Goal: Information Seeking & Learning: Learn about a topic

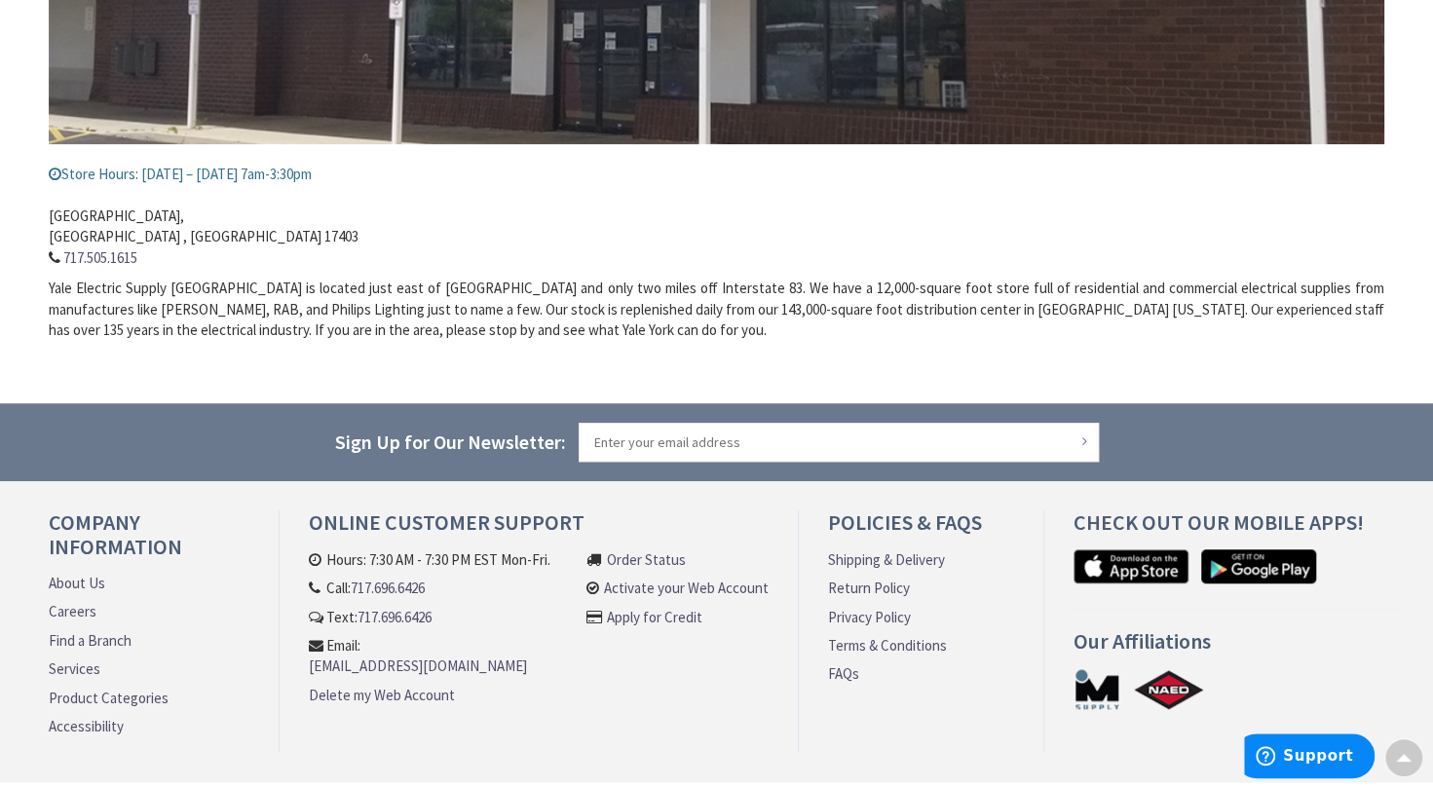
scroll to position [682, 0]
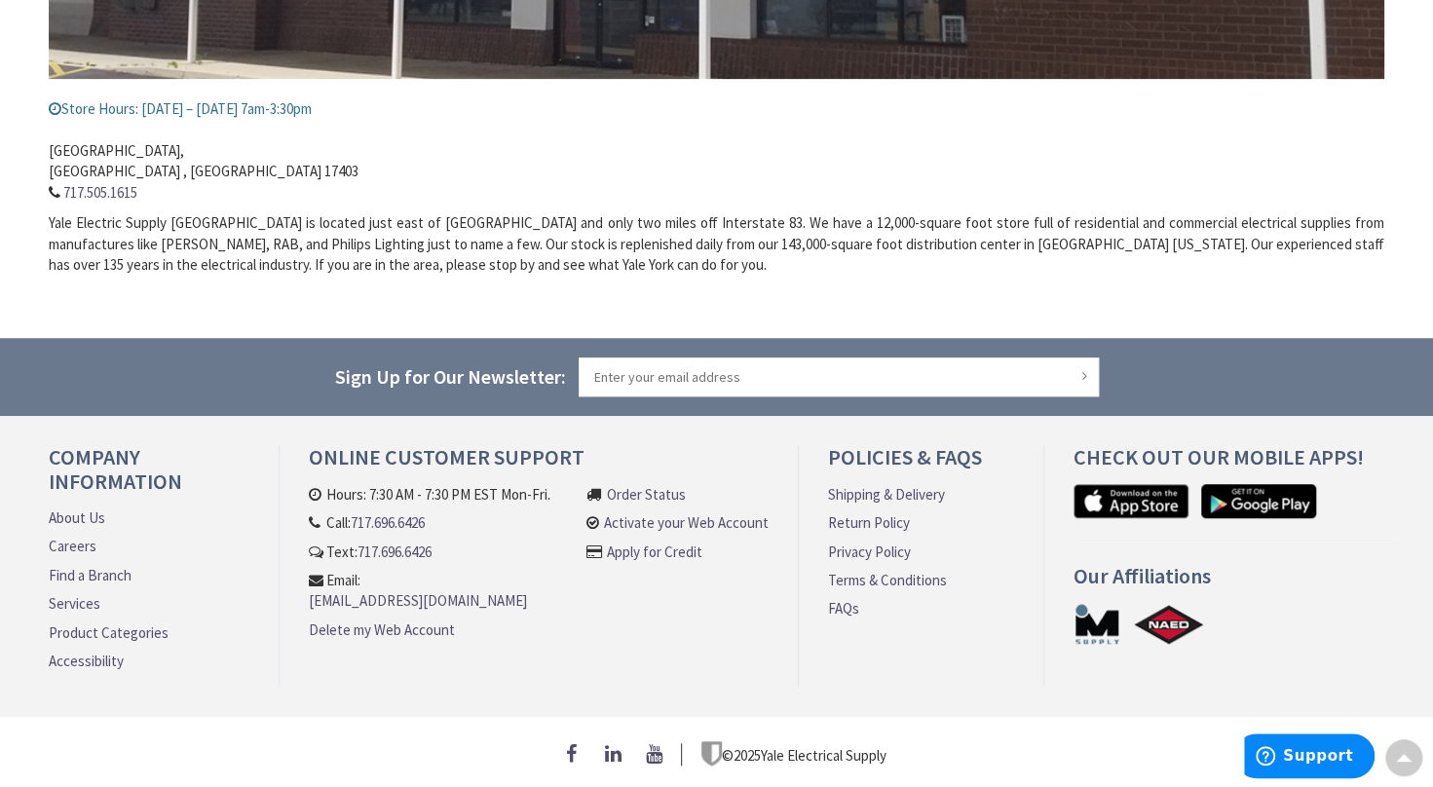
click at [84, 623] on link "Product Categories" at bounding box center [109, 632] width 120 height 20
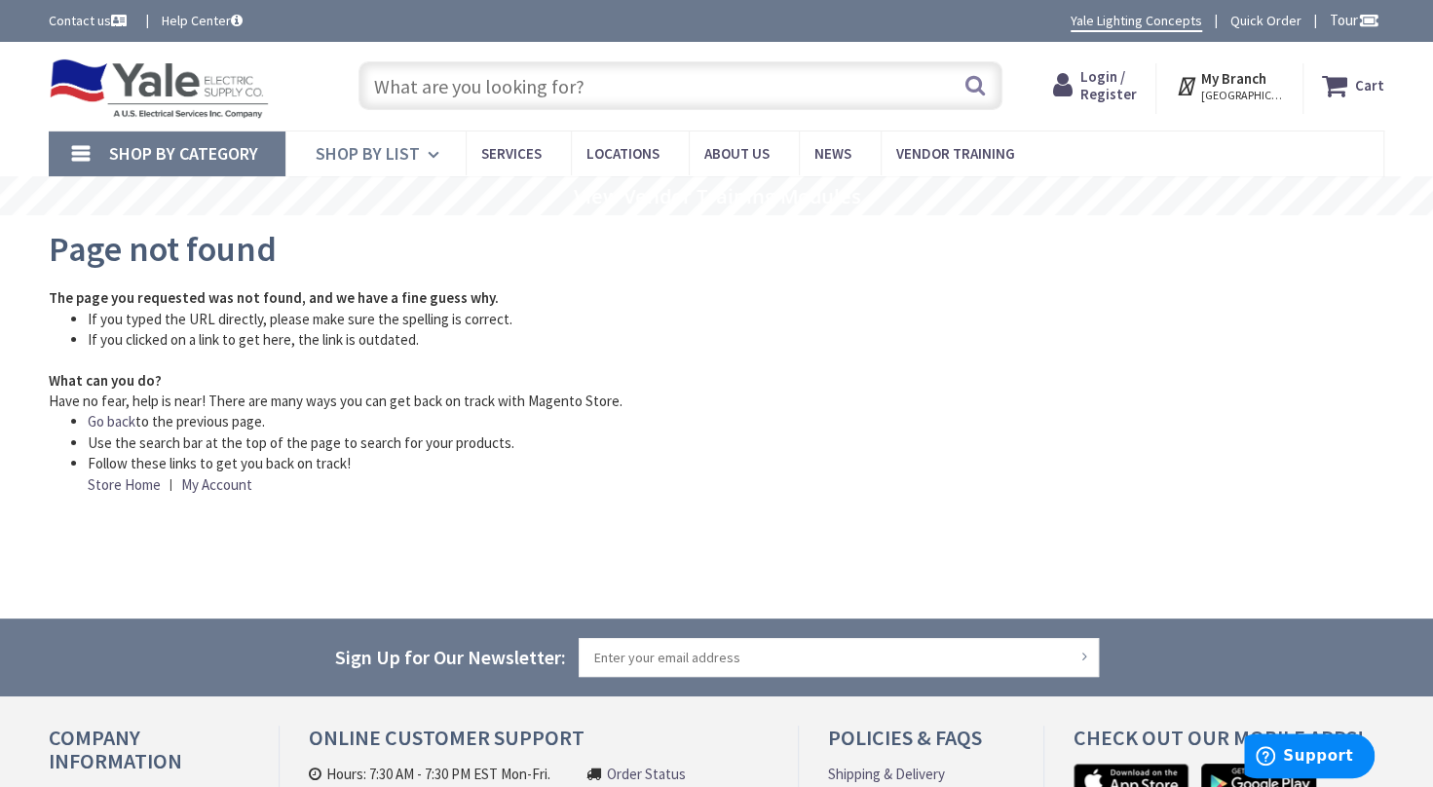
click at [428, 153] on icon at bounding box center [437, 154] width 19 height 43
click at [421, 86] on input "text" at bounding box center [680, 85] width 644 height 49
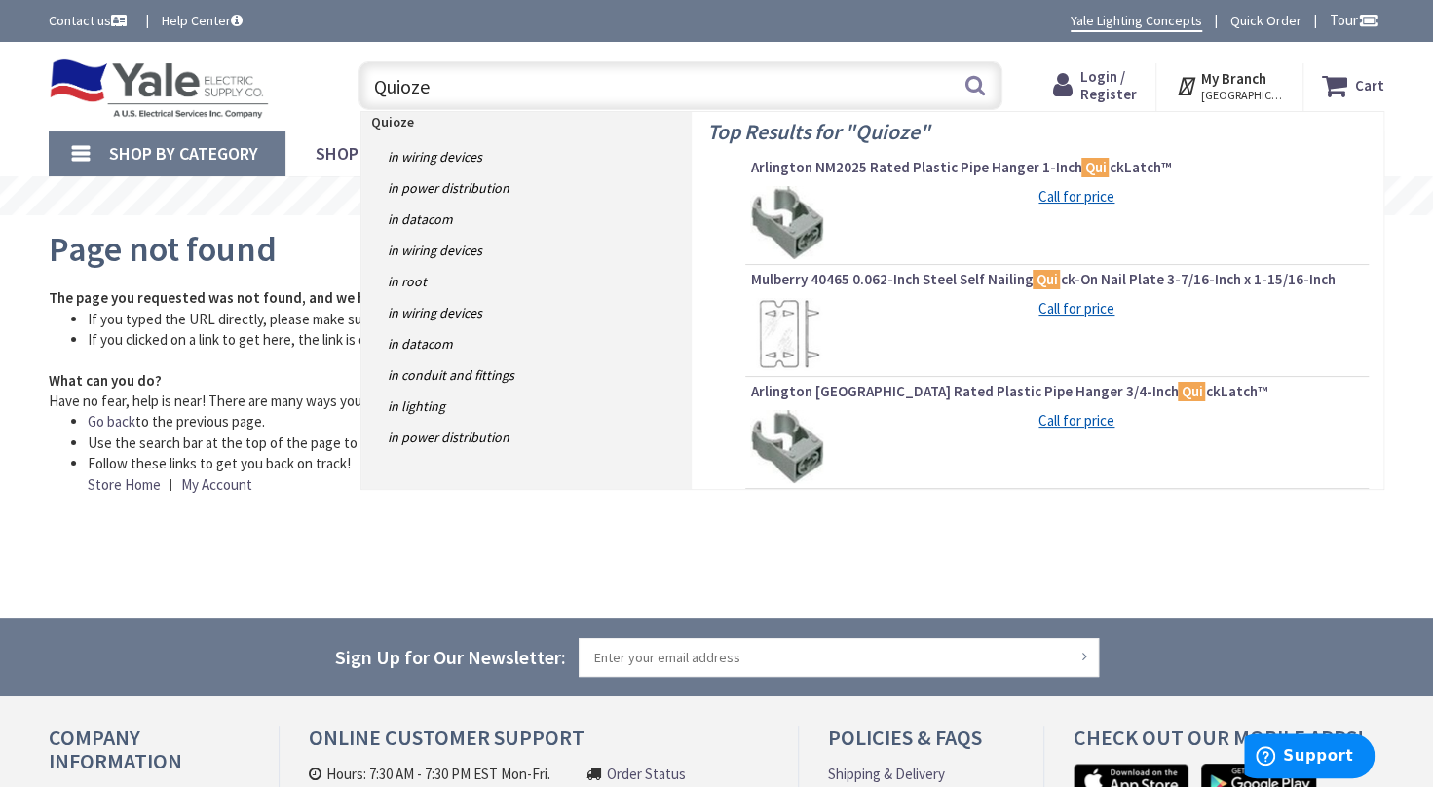
type input "Quiozel"
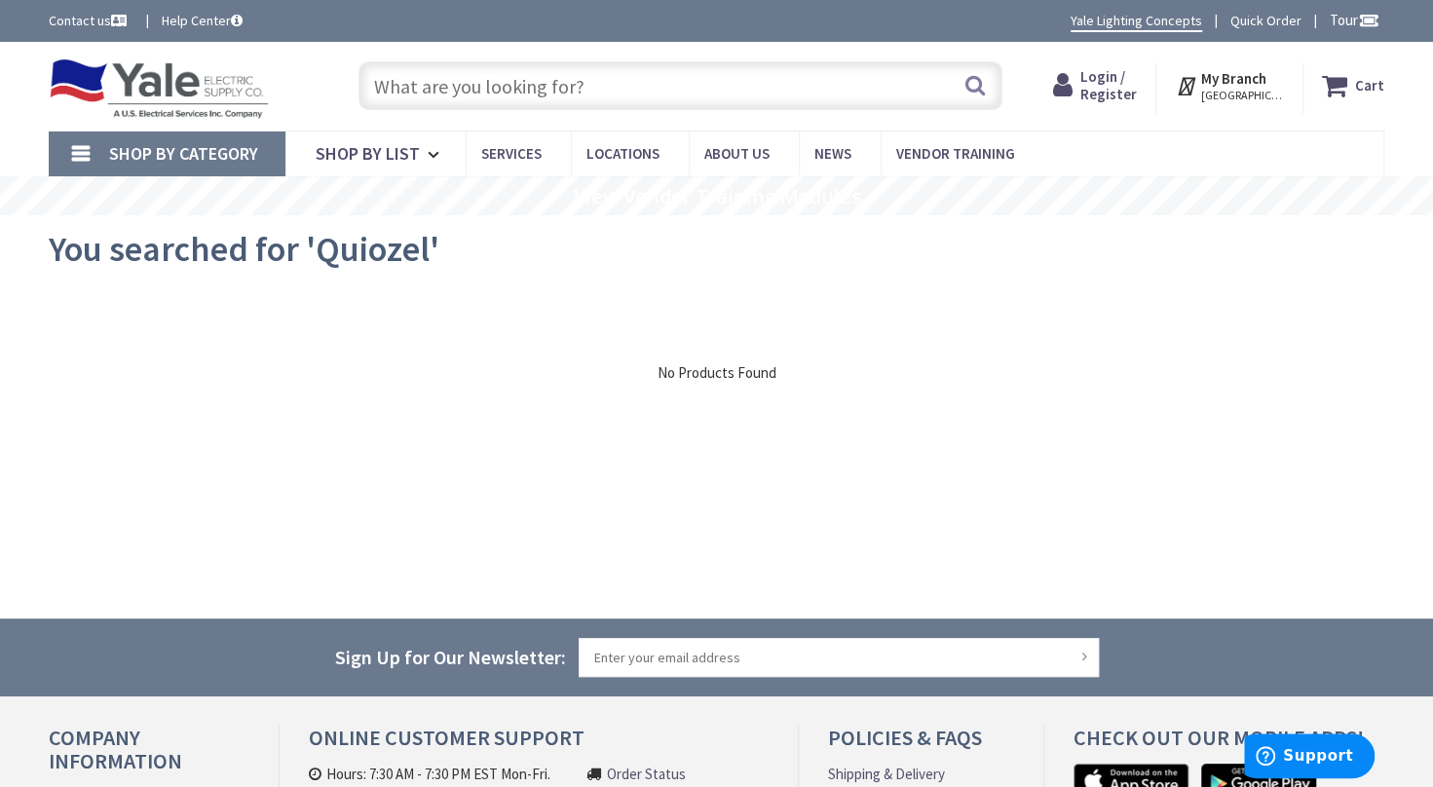
click at [586, 86] on input "text" at bounding box center [680, 85] width 644 height 49
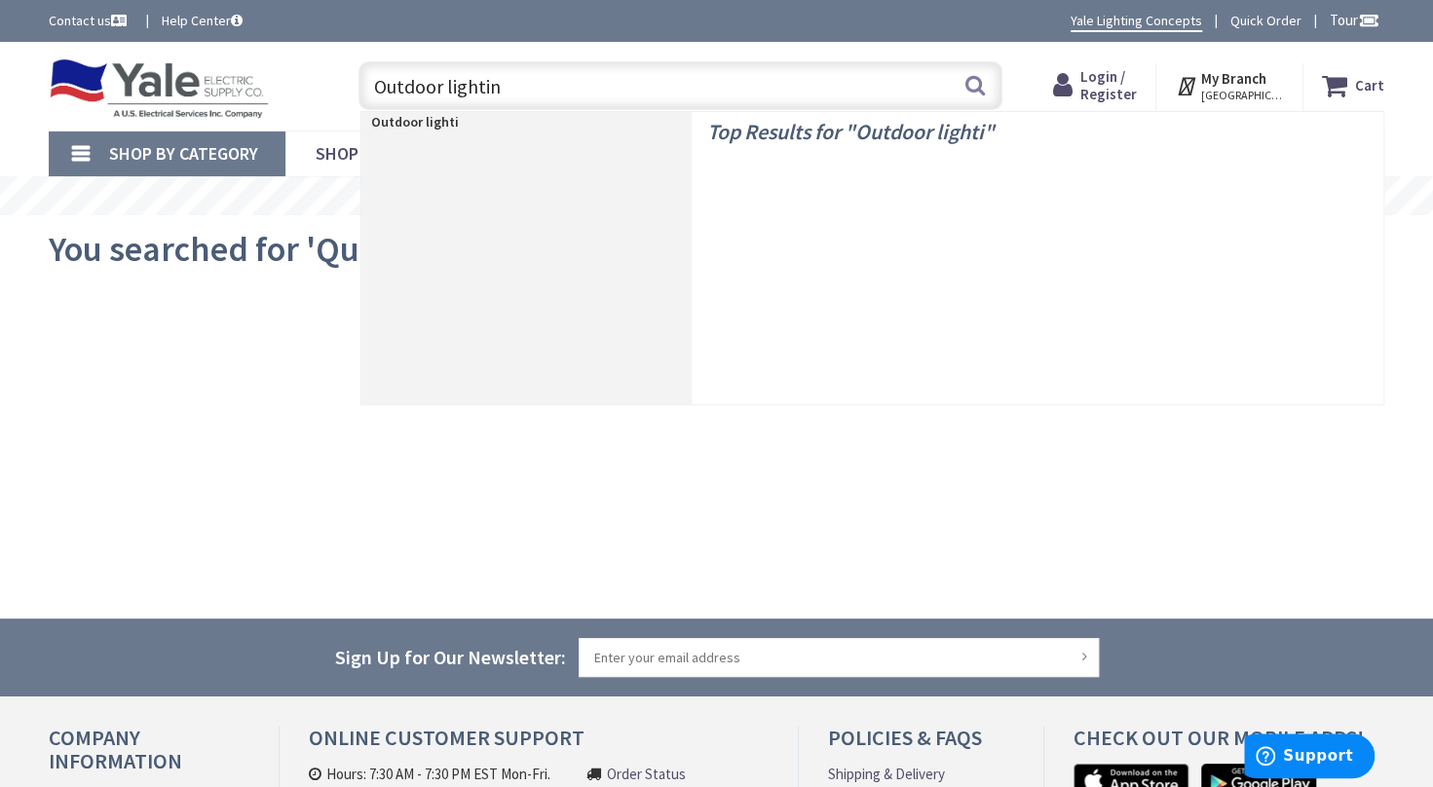
type input "Outdoor lighting"
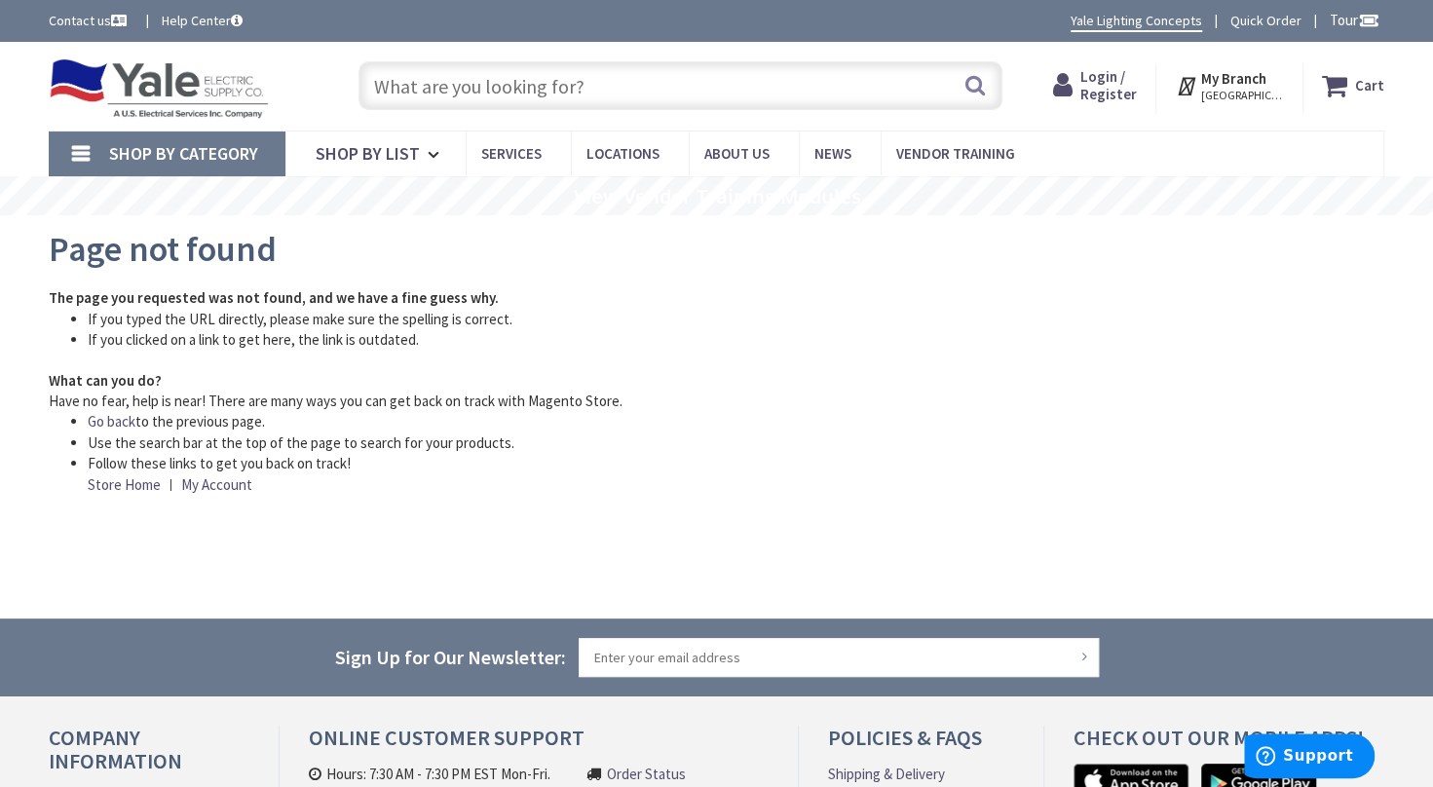
click at [417, 83] on input "text" at bounding box center [680, 85] width 644 height 49
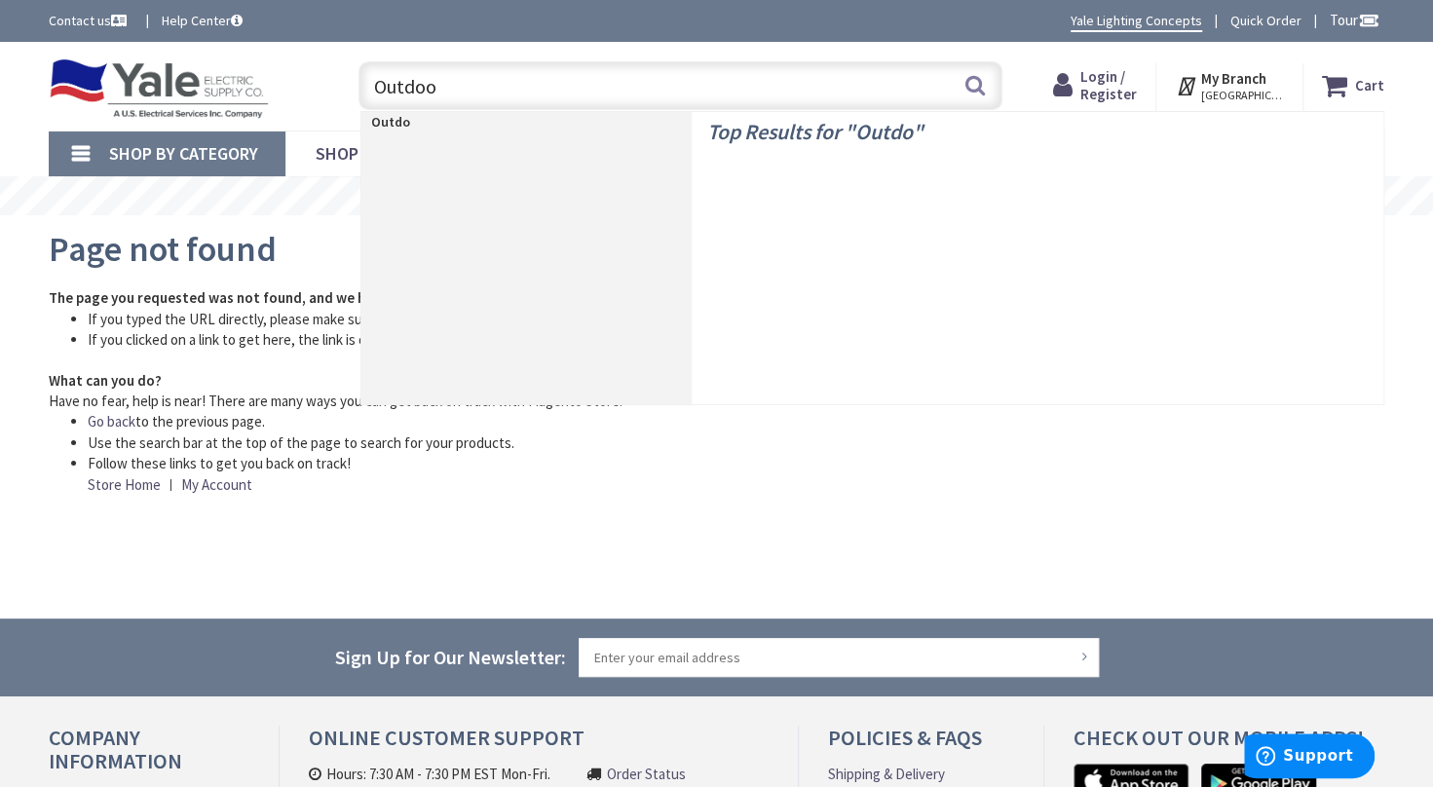
type input "Outdoor"
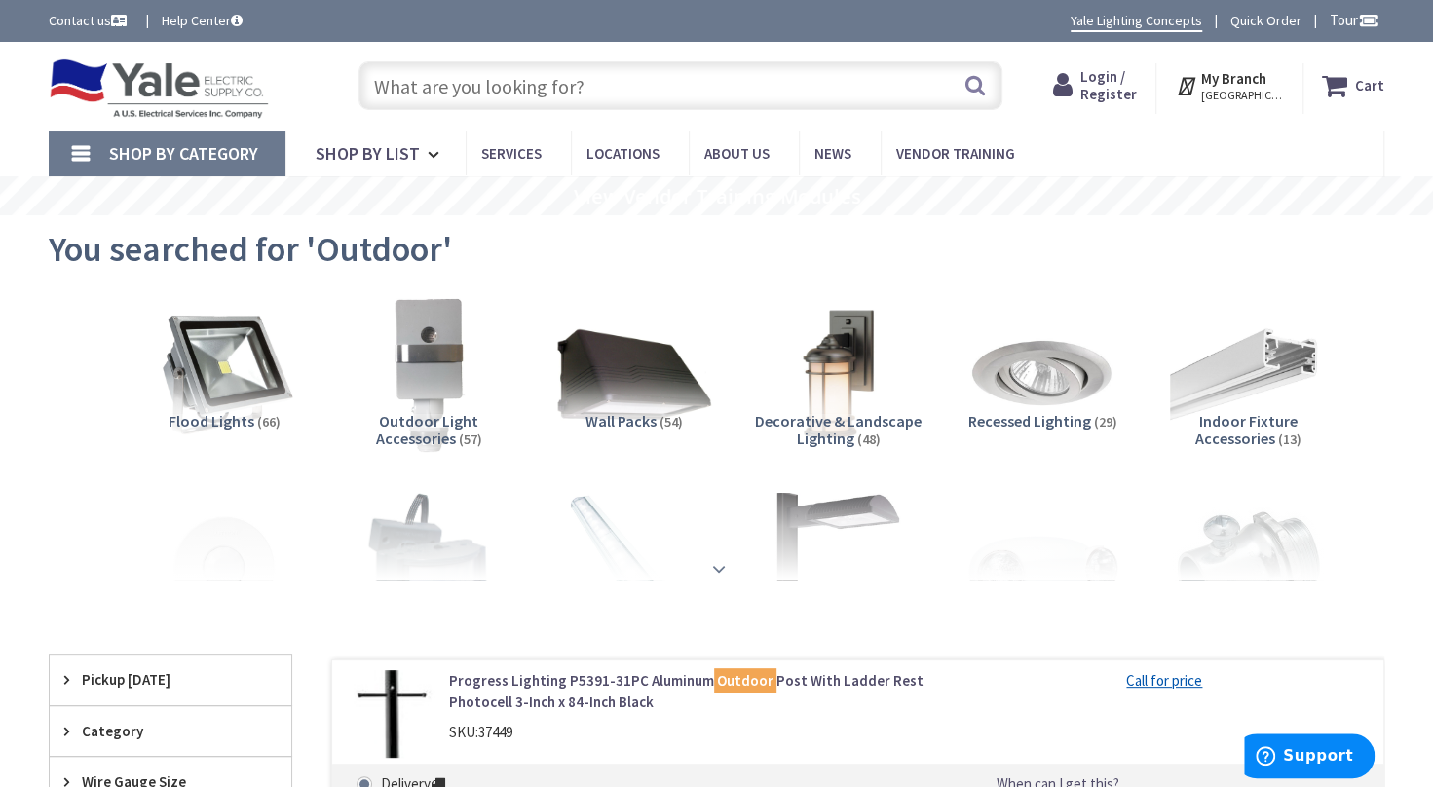
scroll to position [97, 0]
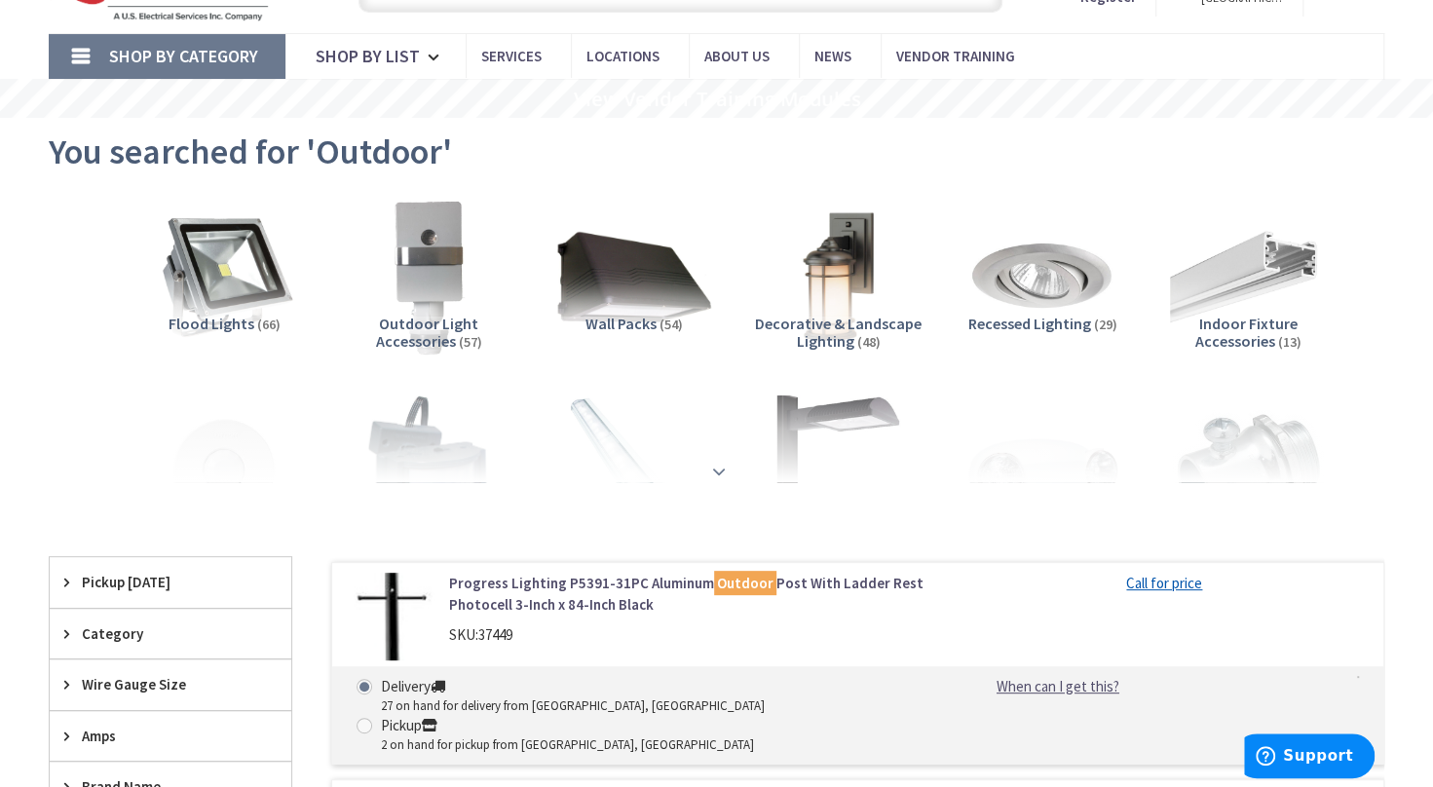
click at [720, 467] on strong at bounding box center [718, 466] width 23 height 21
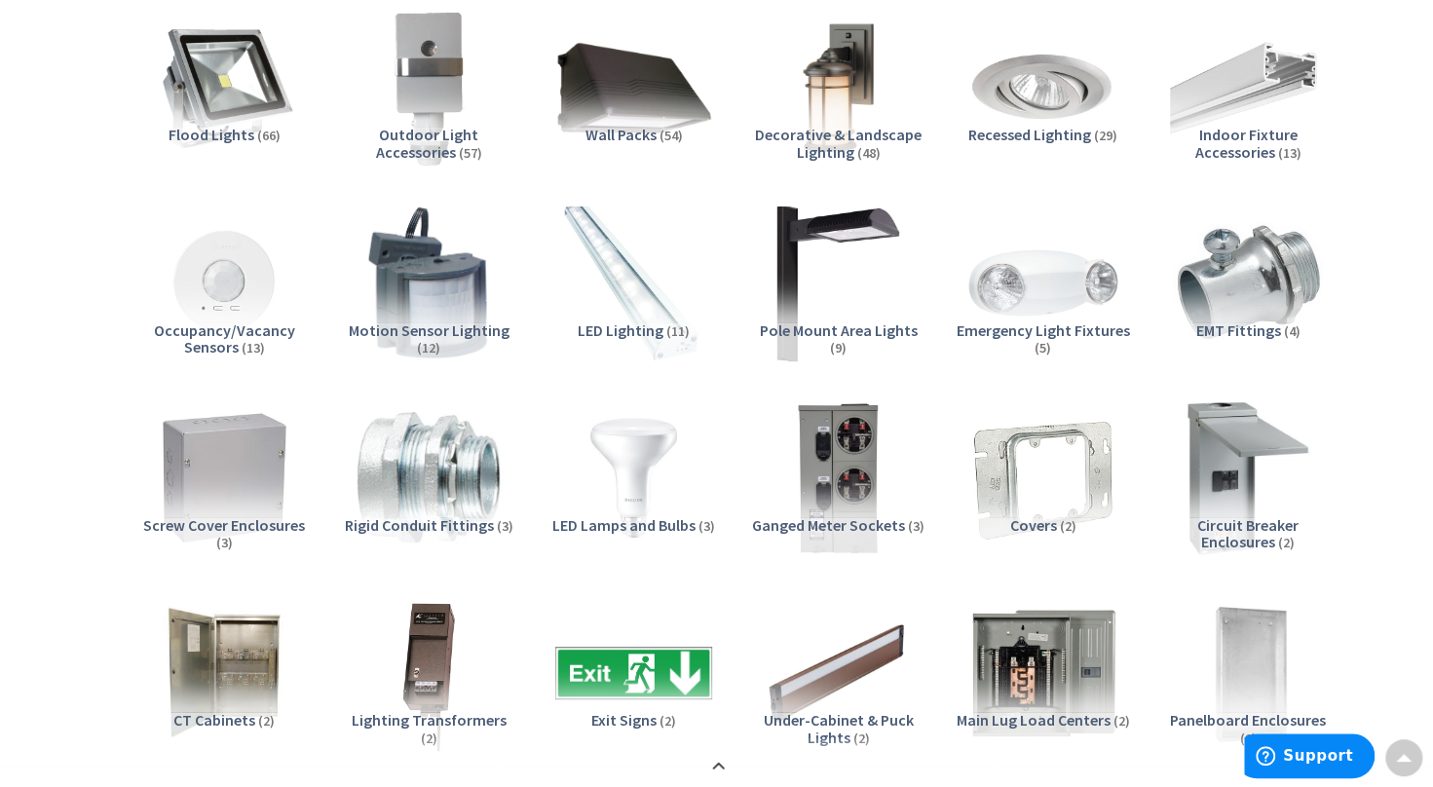
scroll to position [195, 0]
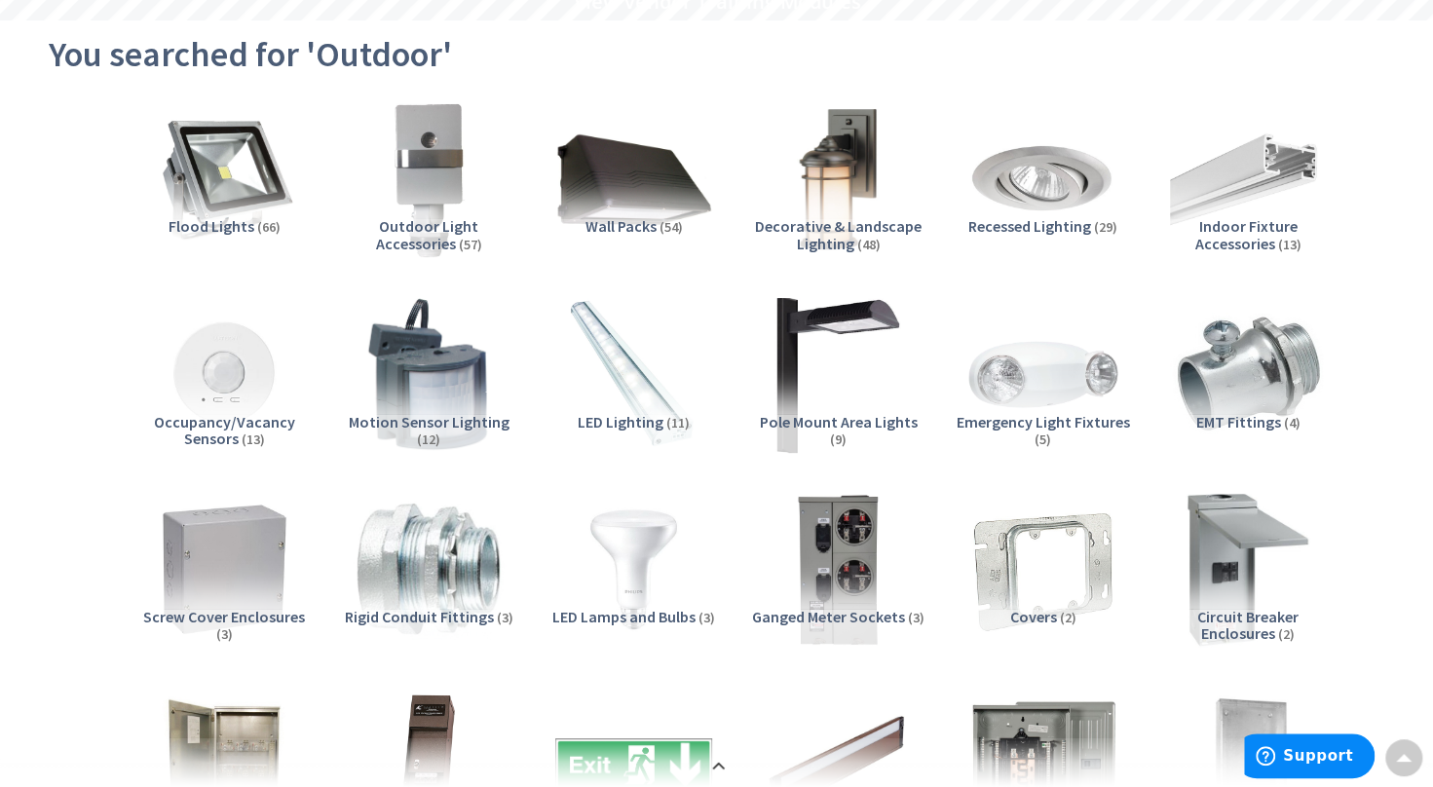
click at [838, 188] on img at bounding box center [837, 178] width 171 height 171
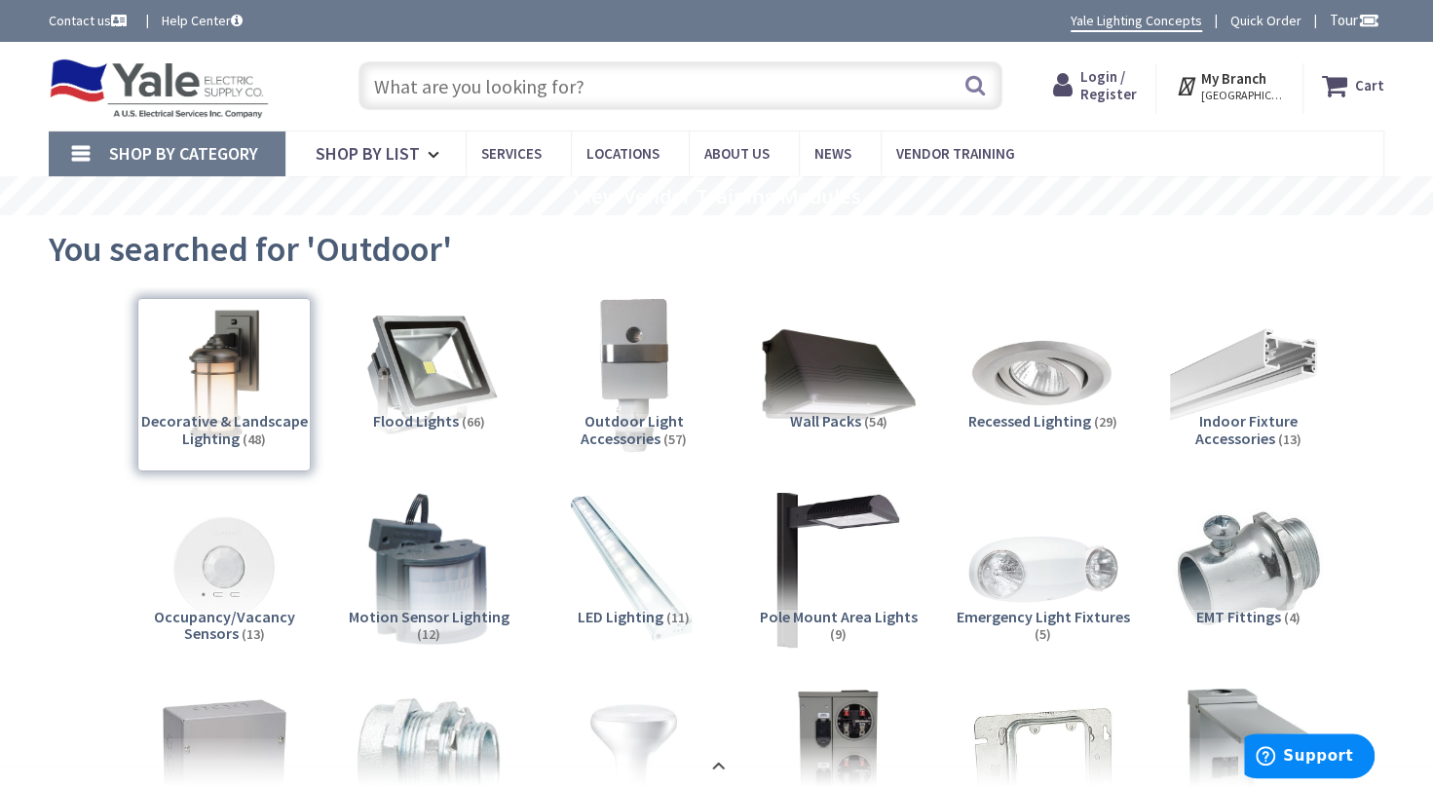
scroll to position [16, 0]
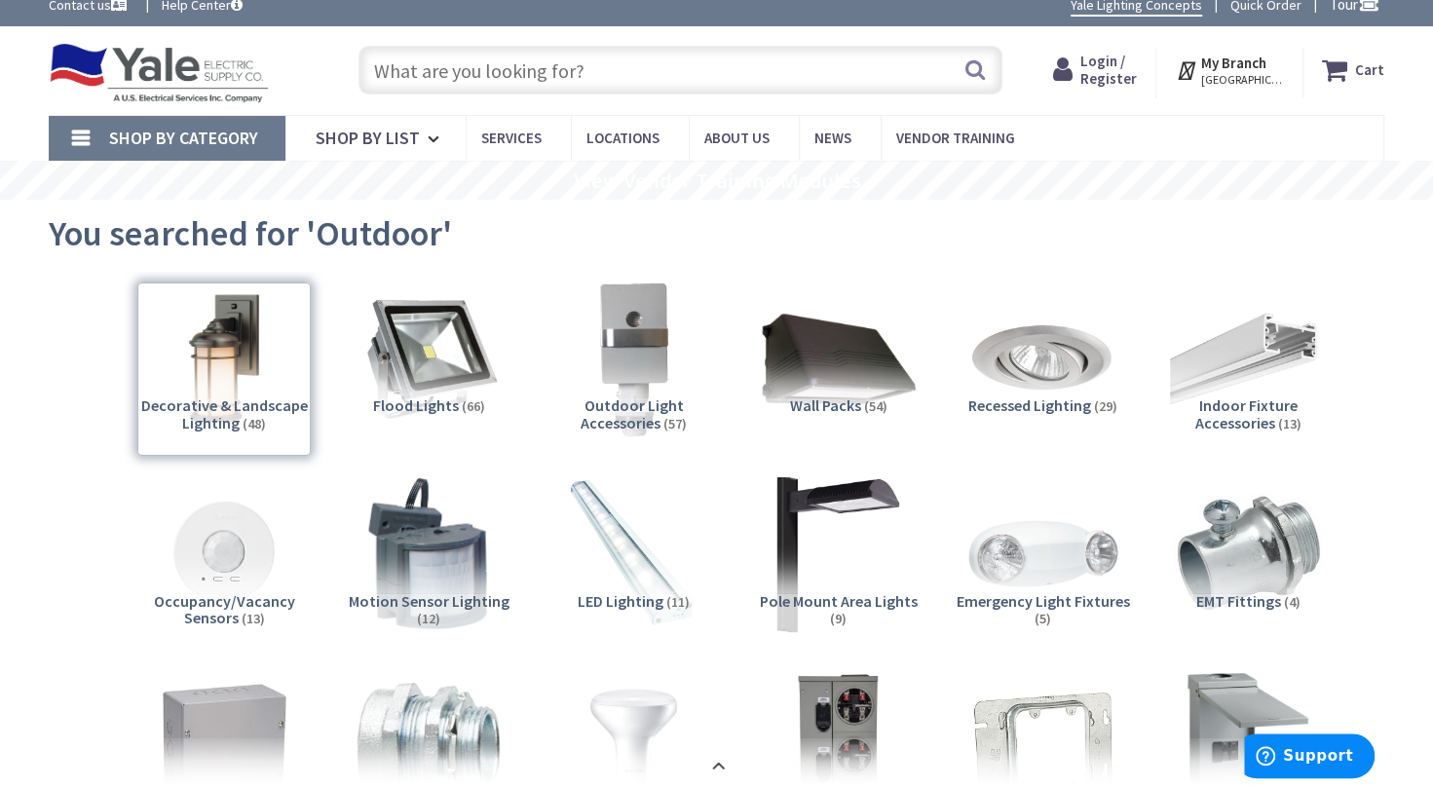
click at [212, 413] on div "Decorative & Landscape Lighting (48)" at bounding box center [223, 368] width 173 height 173
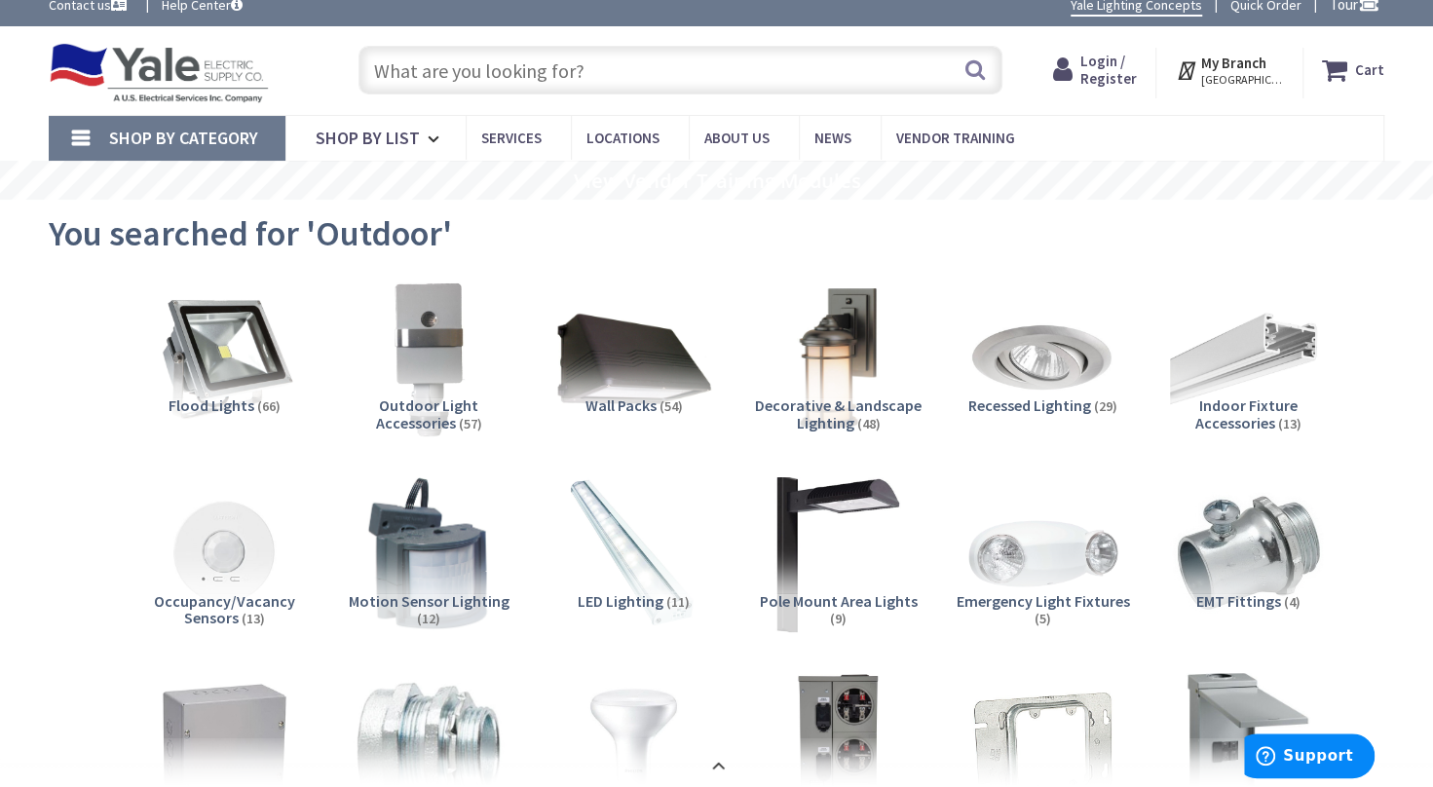
click at [826, 359] on img at bounding box center [837, 358] width 171 height 171
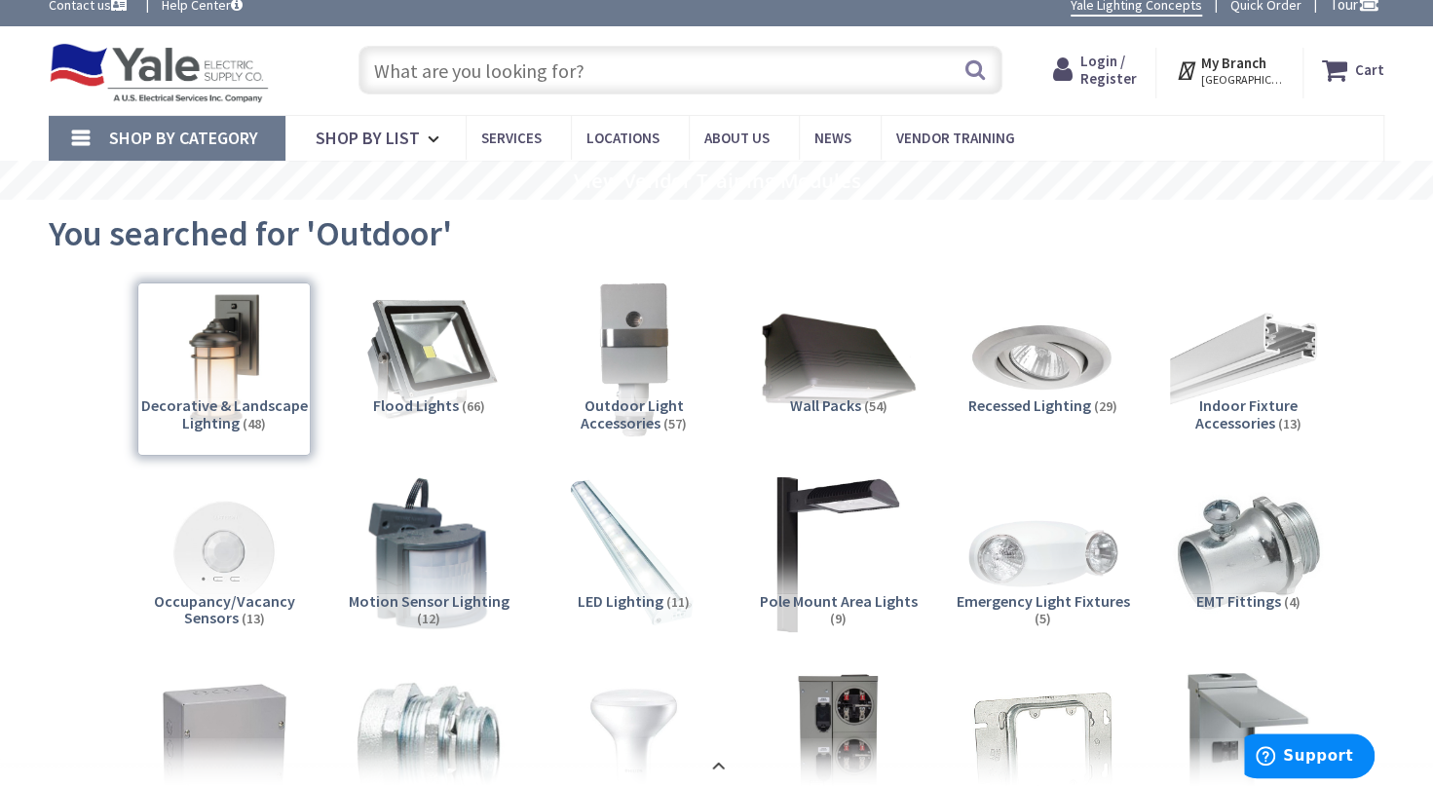
scroll to position [2090, 0]
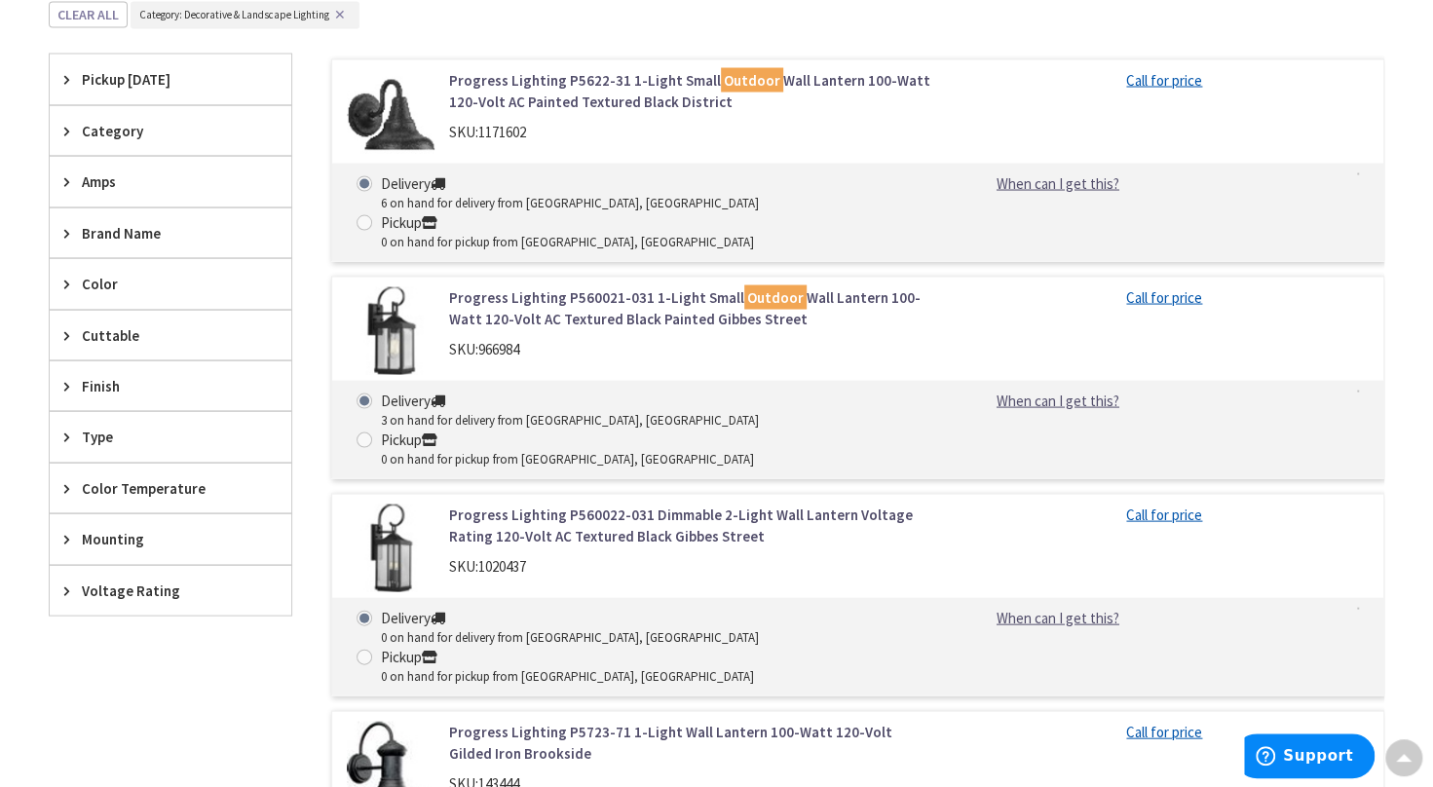
click at [65, 227] on icon at bounding box center [71, 232] width 15 height 15
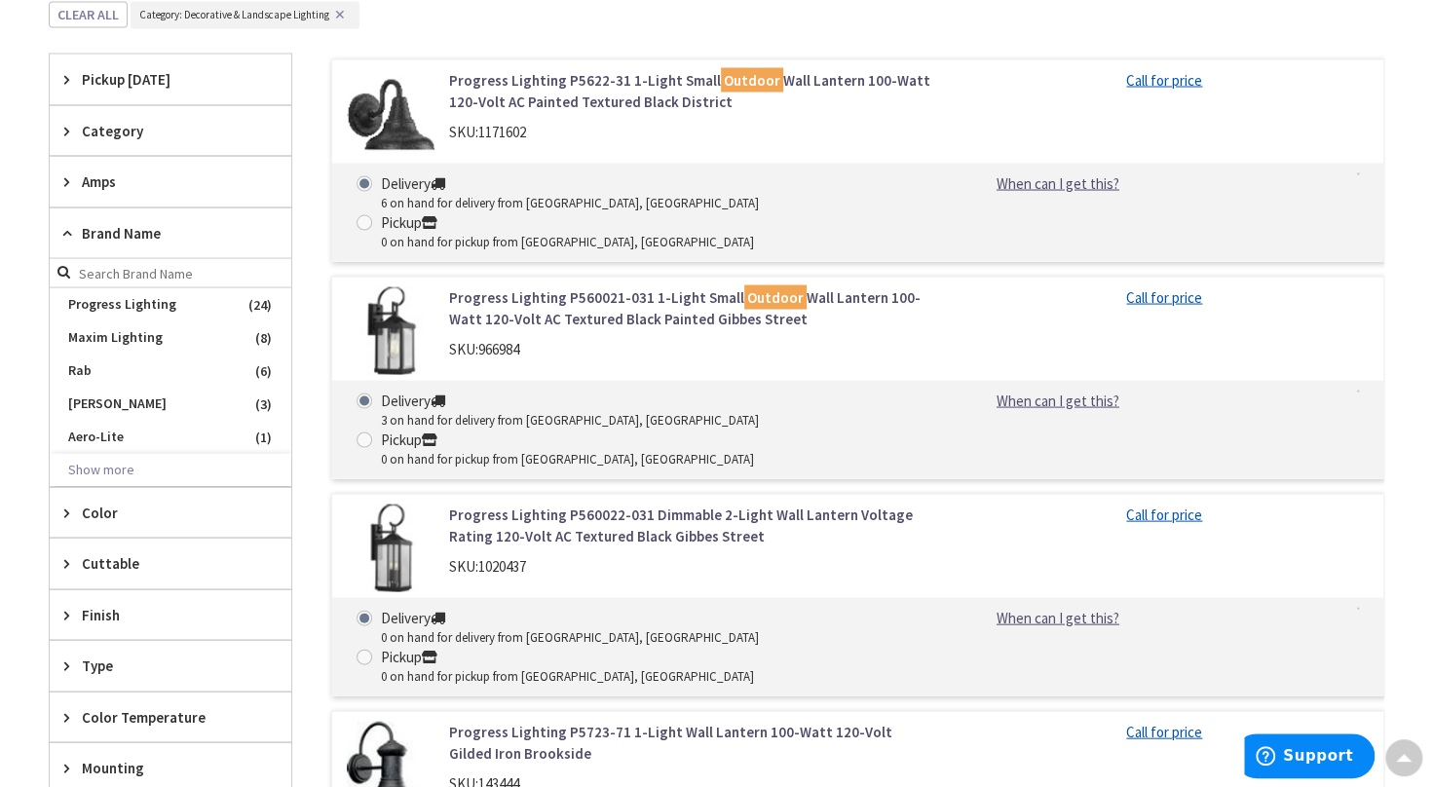
click at [68, 228] on icon at bounding box center [71, 232] width 15 height 15
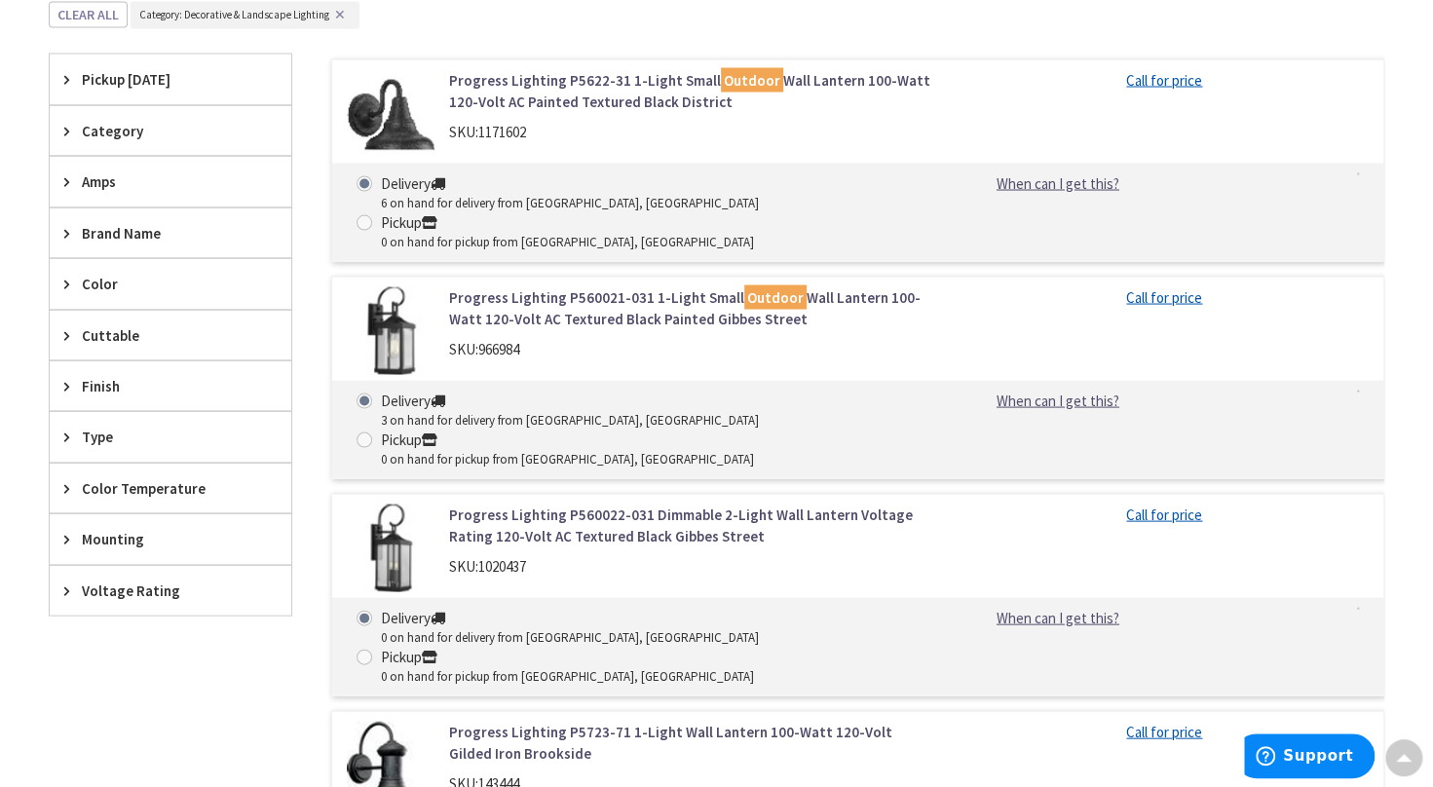
click at [70, 228] on icon at bounding box center [71, 232] width 15 height 15
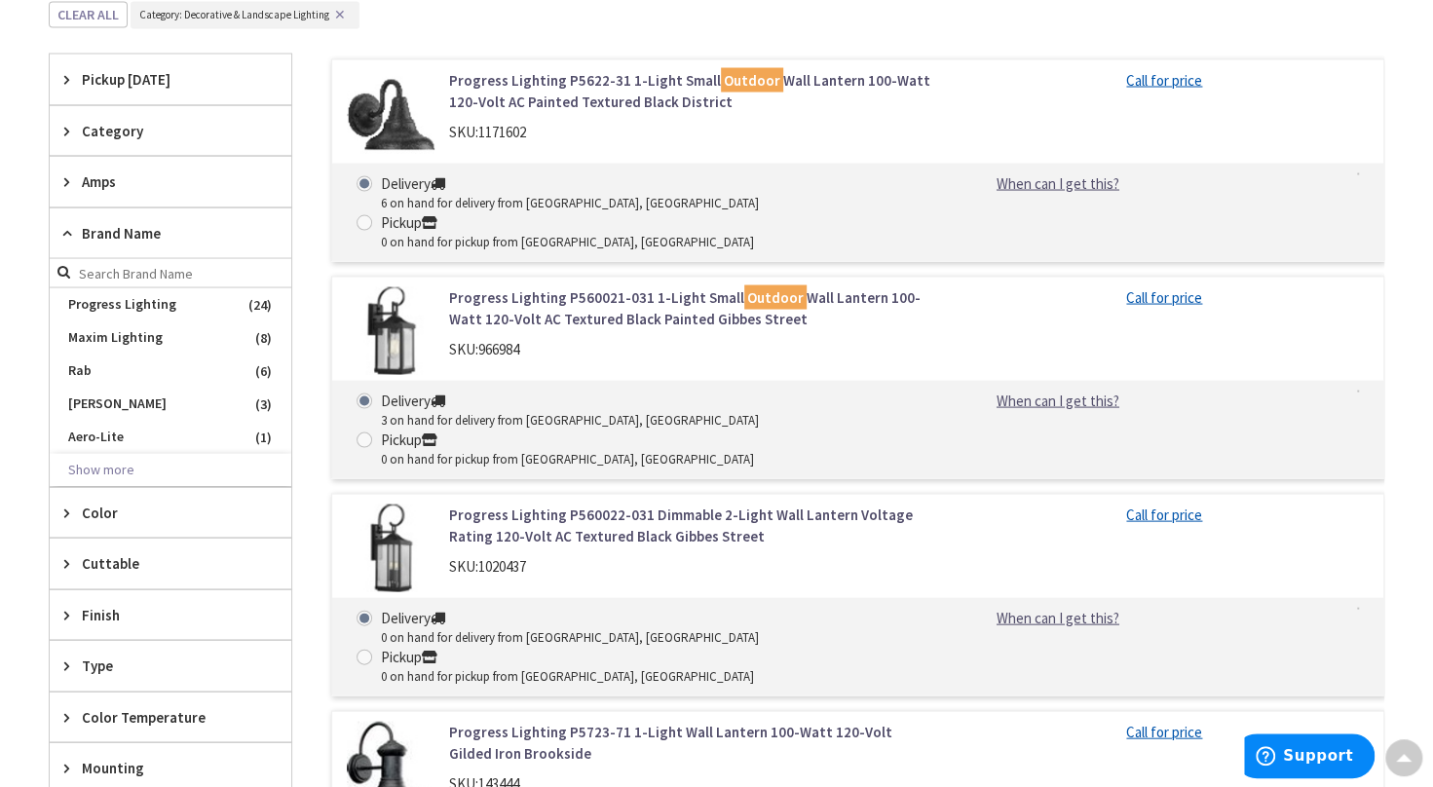
click at [69, 227] on icon at bounding box center [71, 232] width 15 height 15
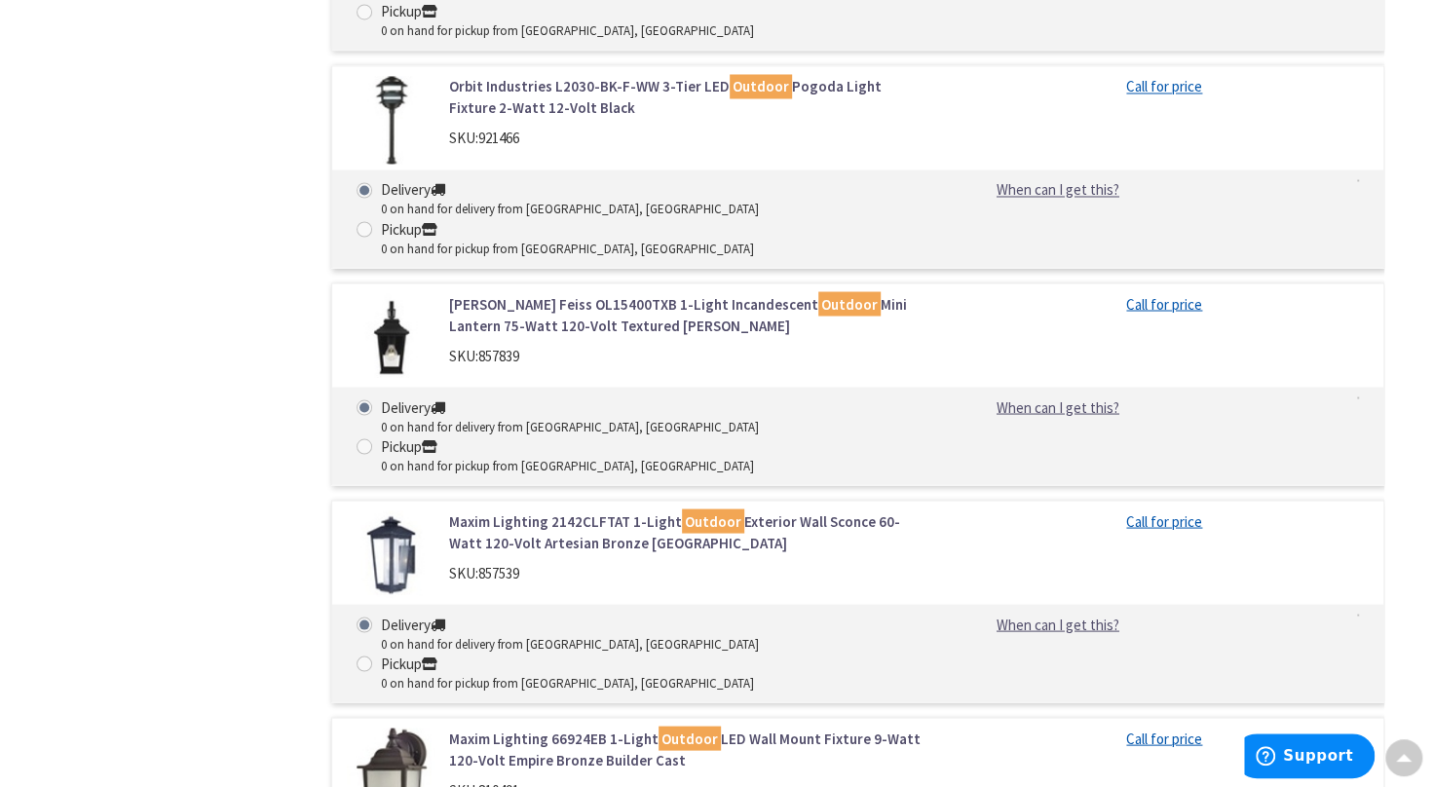
scroll to position [6254, 0]
